Goal: Task Accomplishment & Management: Manage account settings

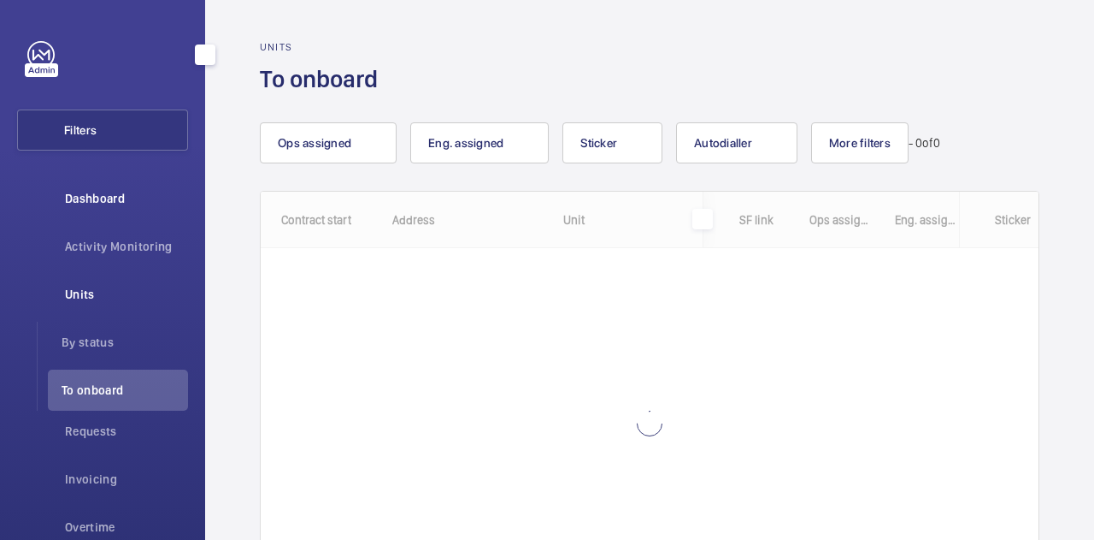
click at [92, 185] on div "Dashboard" at bounding box center [102, 198] width 171 height 41
click at [73, 188] on div "Dashboard" at bounding box center [102, 198] width 171 height 41
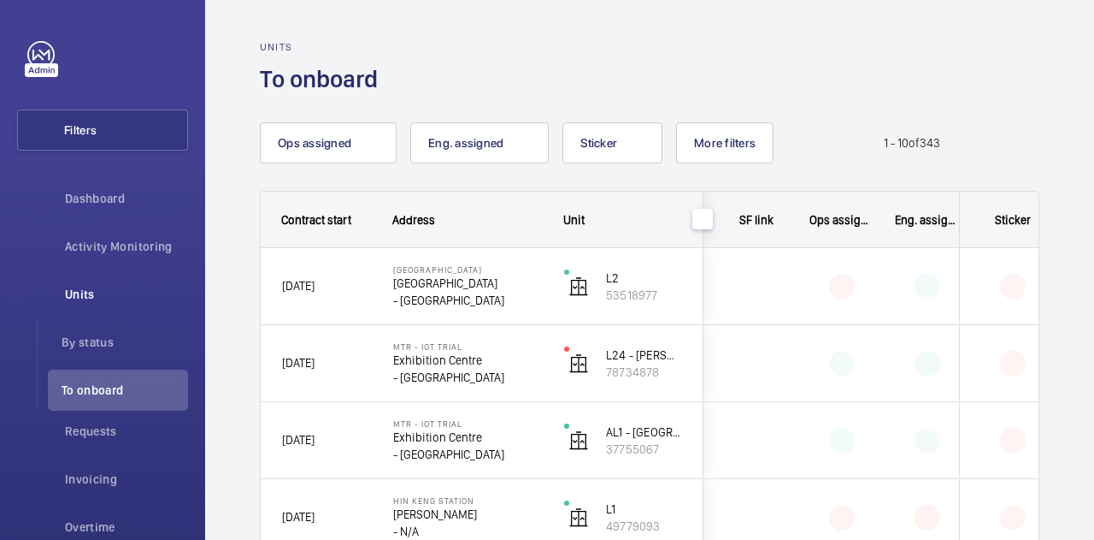
click at [916, 432] on div at bounding box center [927, 441] width 63 height 26
click at [513, 317] on div "CityLink [GEOGRAPHIC_DATA] - [GEOGRAPHIC_DATA]" at bounding box center [457, 286] width 169 height 77
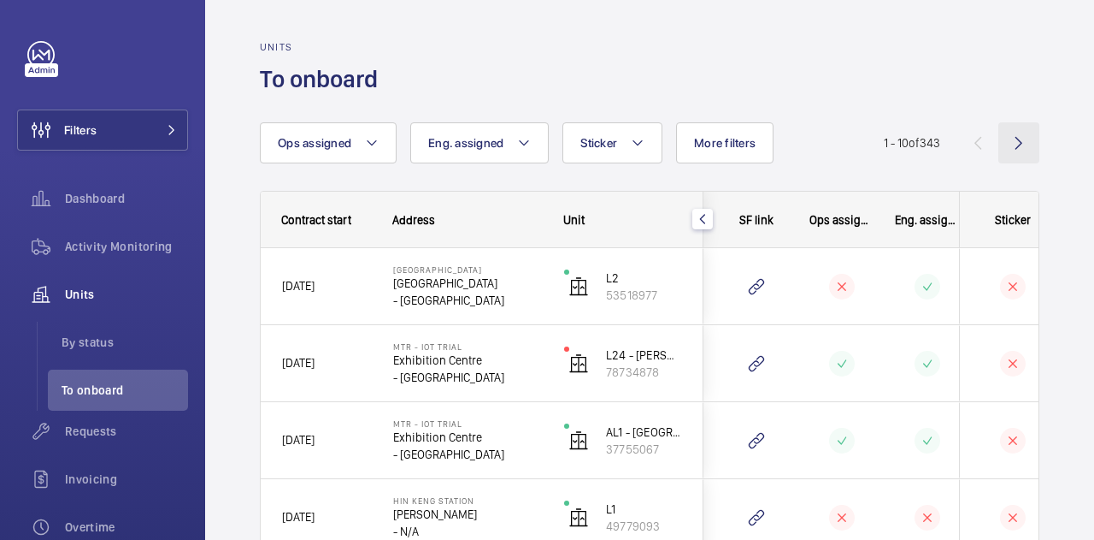
click at [1000, 144] on wm-front-icon-button at bounding box center [1019, 142] width 41 height 41
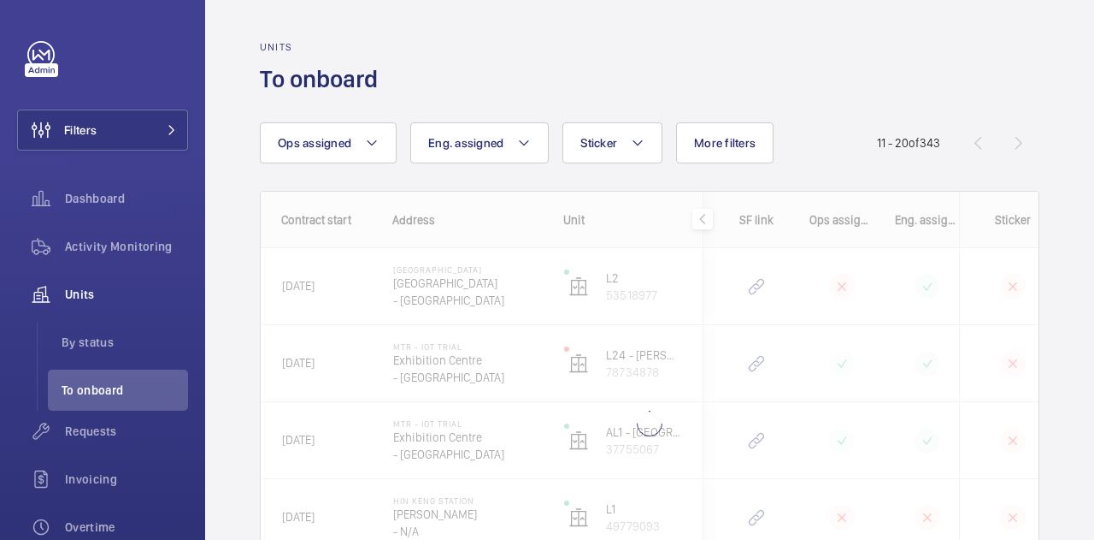
scroll to position [101, 0]
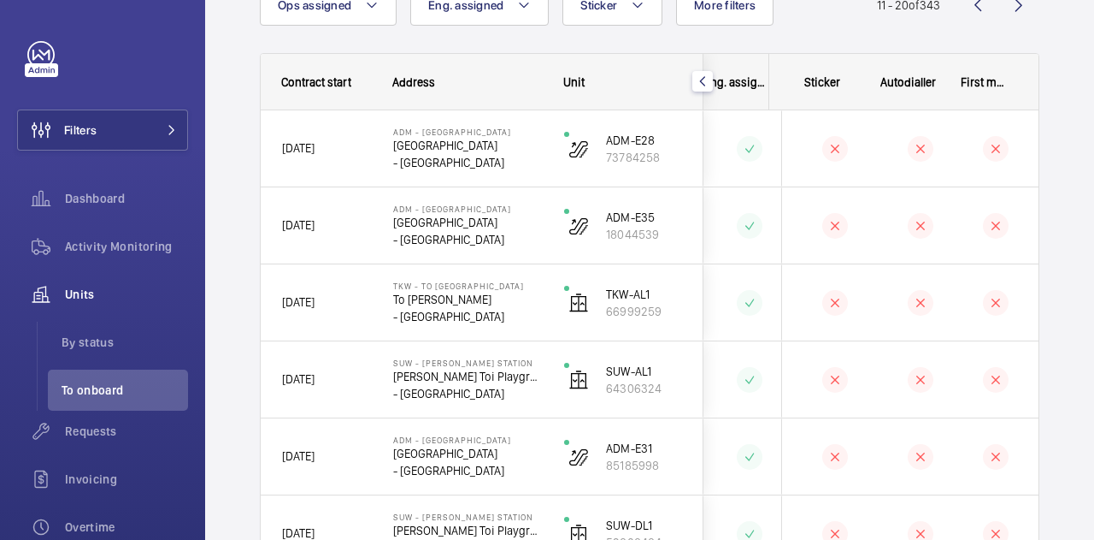
scroll to position [30, 0]
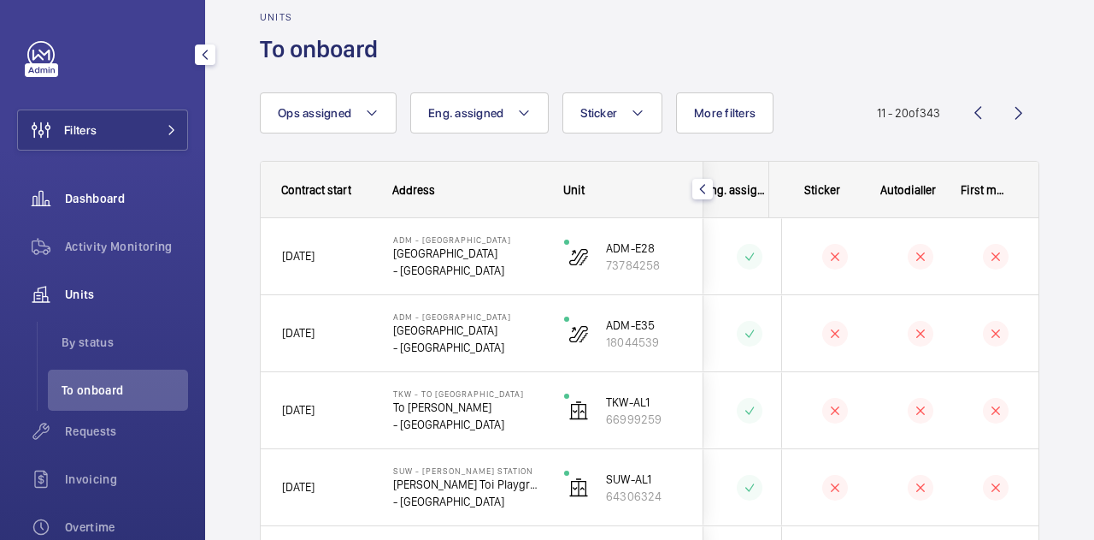
click at [97, 201] on span "Dashboard" at bounding box center [126, 198] width 123 height 17
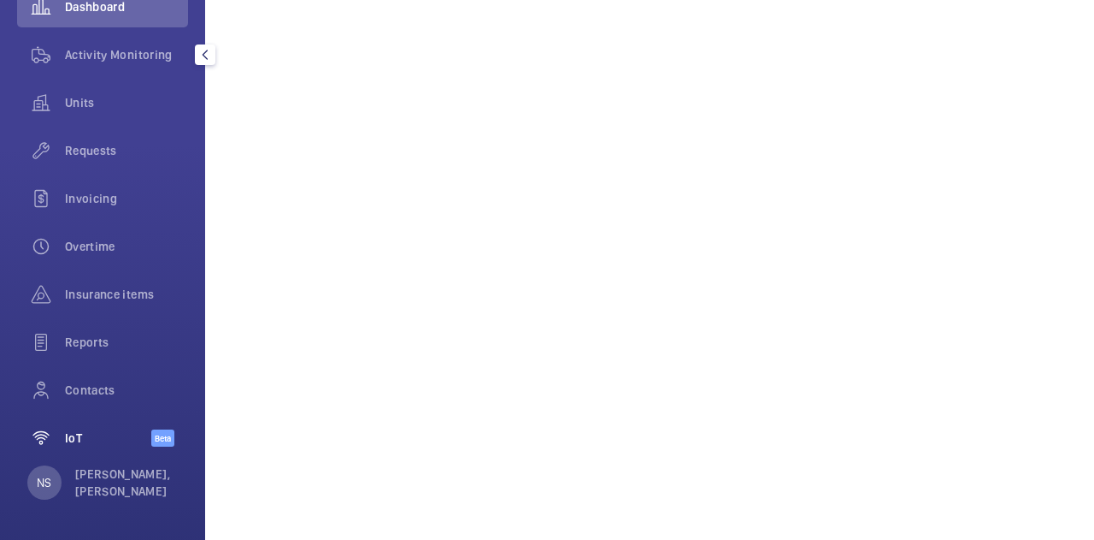
scroll to position [183, 0]
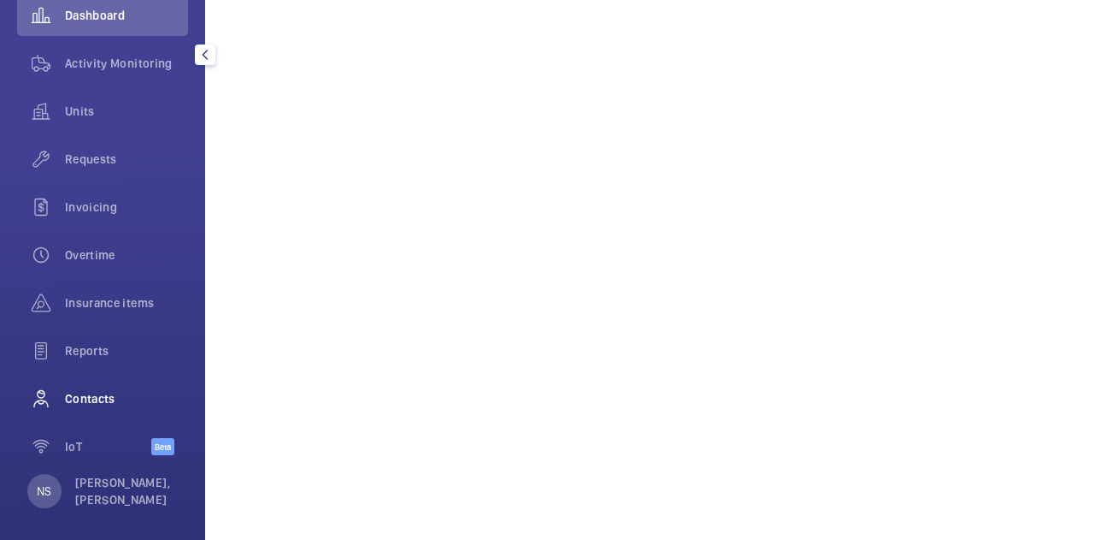
click at [121, 404] on span "Contacts" at bounding box center [126, 398] width 123 height 17
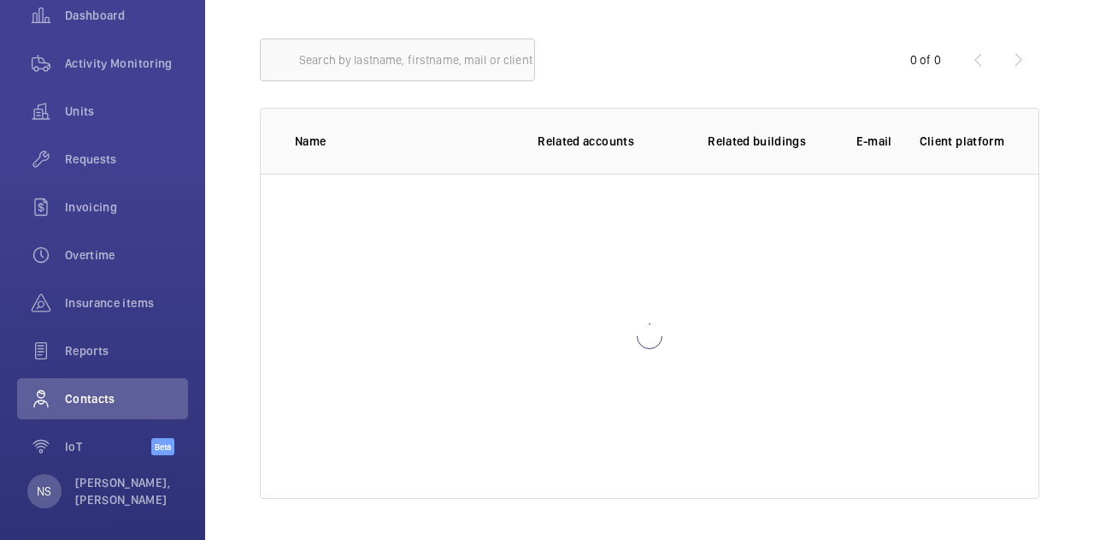
scroll to position [115, 0]
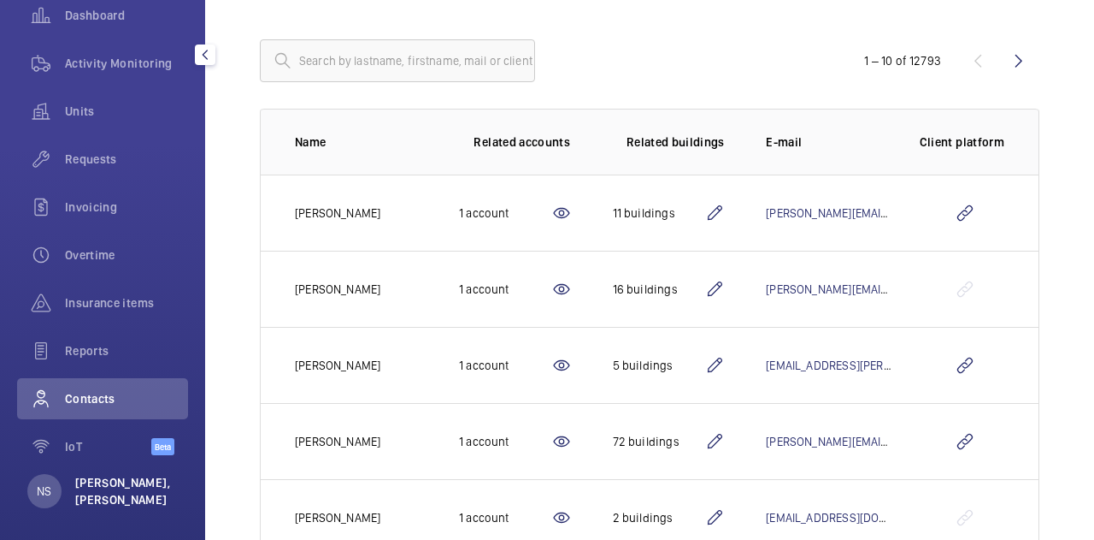
click at [98, 477] on p "[PERSON_NAME], [PERSON_NAME]" at bounding box center [126, 491] width 103 height 34
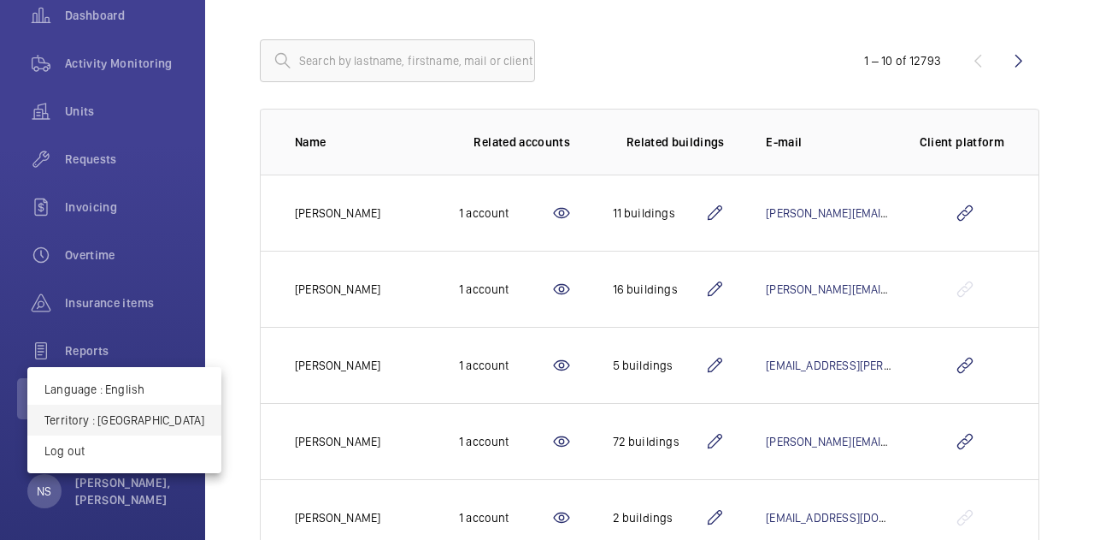
click at [118, 412] on p "Territory : [GEOGRAPHIC_DATA]" at bounding box center [124, 419] width 160 height 17
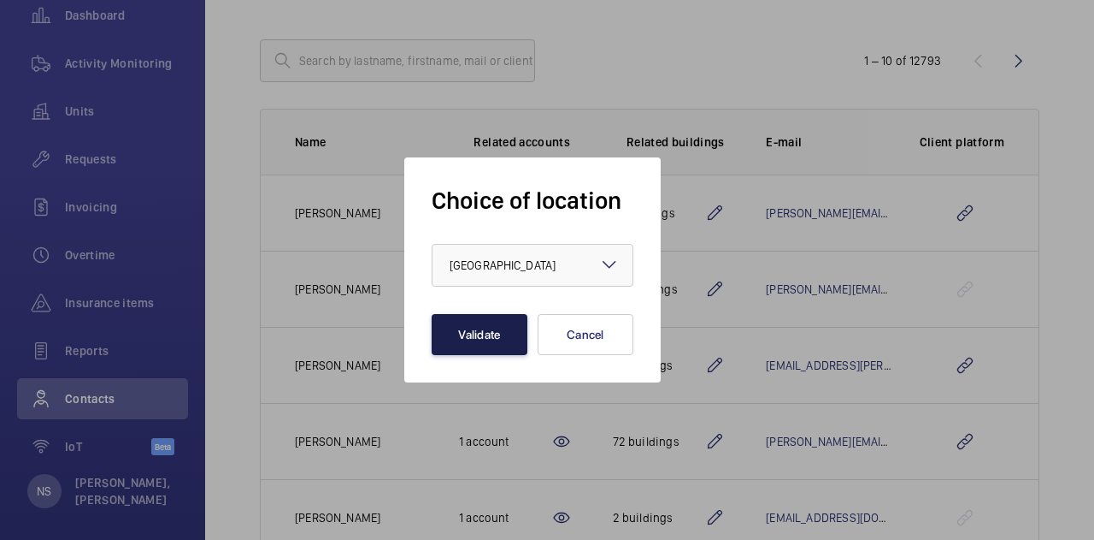
click at [465, 337] on button "Validate" at bounding box center [480, 334] width 96 height 41
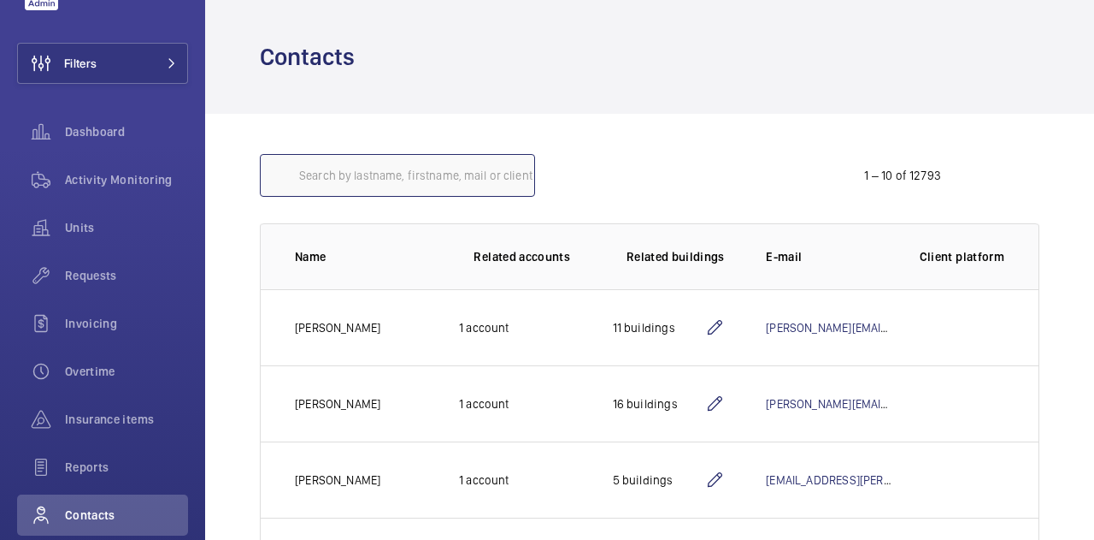
click at [366, 180] on input "text" at bounding box center [397, 175] width 275 height 43
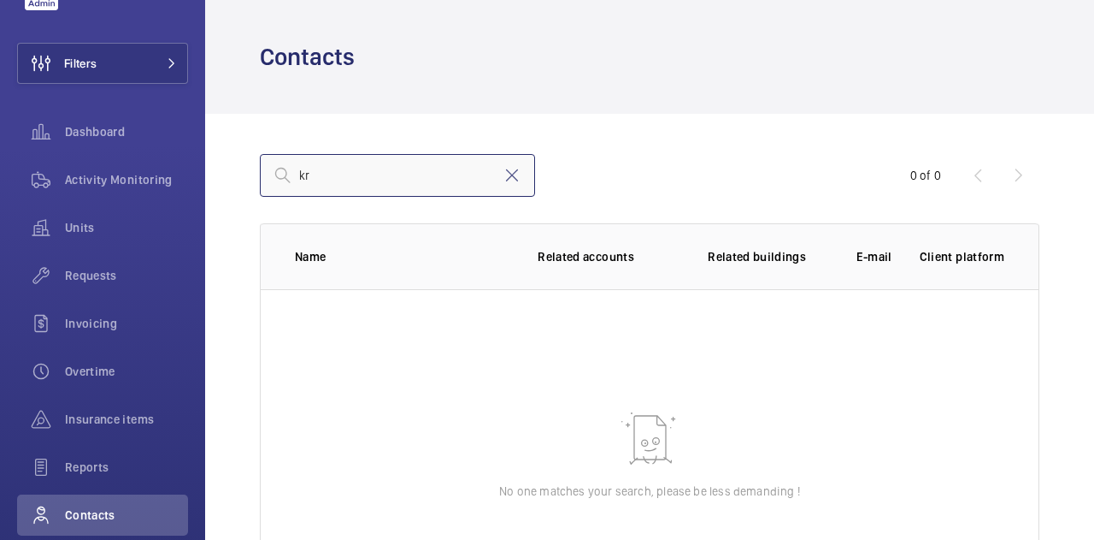
type input "k"
